Goal: Understand process/instructions: Learn how to perform a task or action

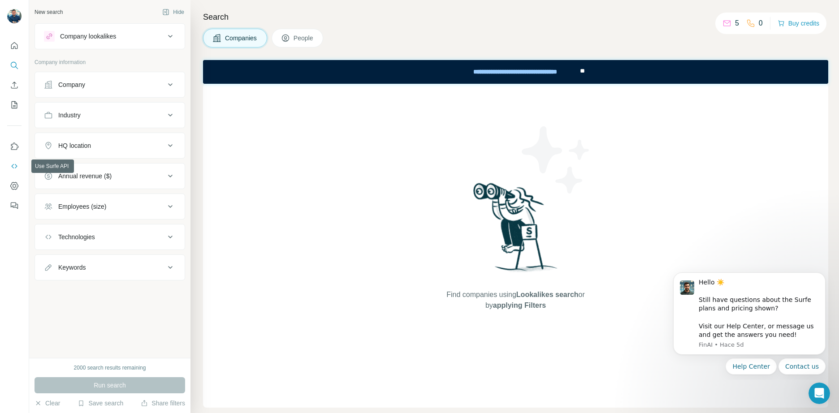
click at [15, 167] on icon "Use Surfe API" at bounding box center [14, 166] width 9 height 9
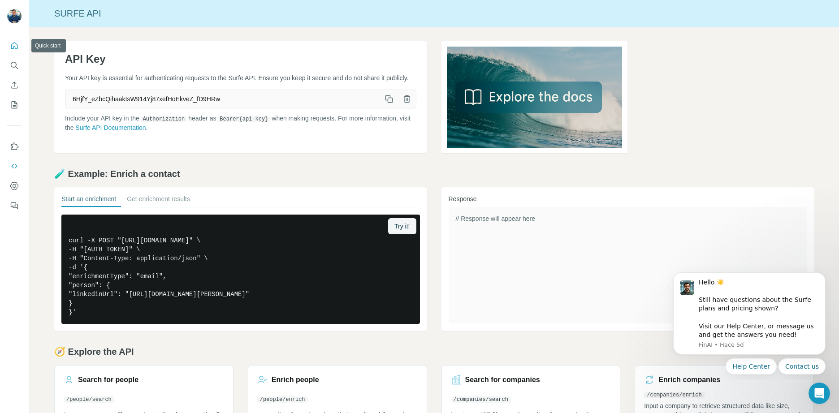
click at [17, 47] on icon "Quick start" at bounding box center [14, 45] width 9 height 9
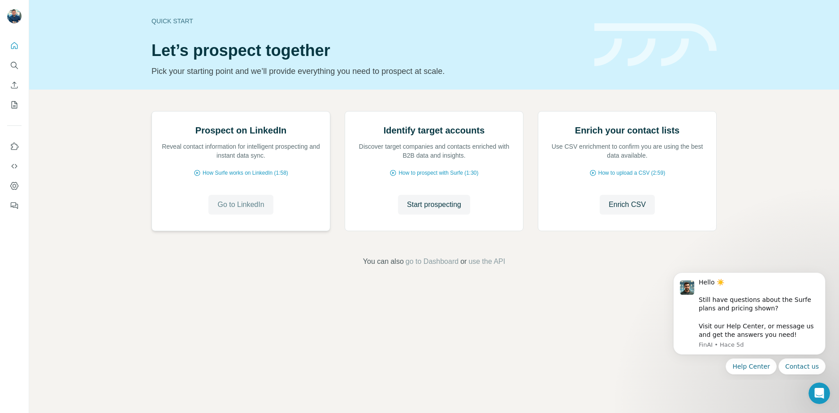
click at [257, 210] on span "Go to LinkedIn" at bounding box center [240, 204] width 47 height 11
click at [14, 184] on icon "Dashboard" at bounding box center [14, 185] width 9 height 9
